Goal: Information Seeking & Learning: Find specific fact

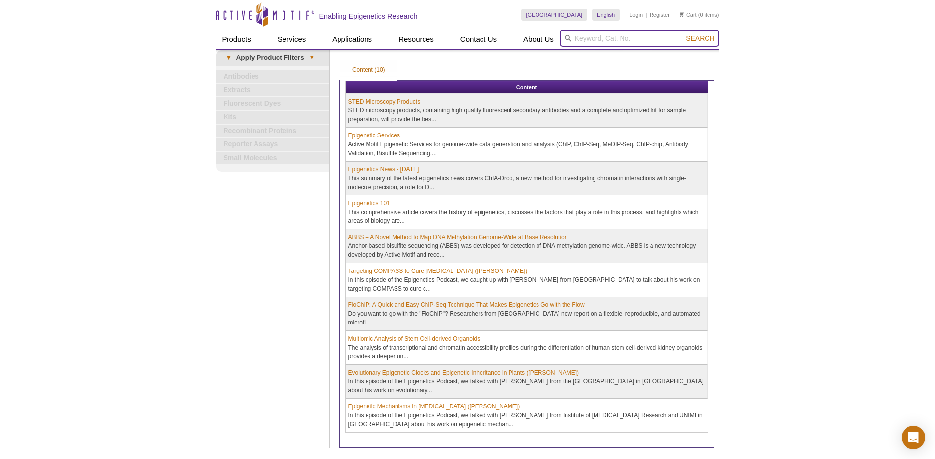
click at [591, 39] on input "search" at bounding box center [640, 38] width 160 height 17
paste input "PNA"
type input "PNA"
click at [697, 37] on span "Search" at bounding box center [700, 38] width 29 height 8
